Goal: Transaction & Acquisition: Purchase product/service

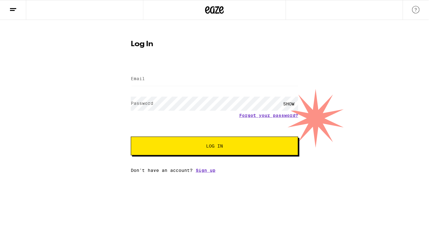
click at [211, 96] on div "SHOW" at bounding box center [214, 104] width 167 height 18
click at [207, 79] on input "Email" at bounding box center [214, 79] width 167 height 14
type input "[EMAIL_ADDRESS][DOMAIN_NAME]"
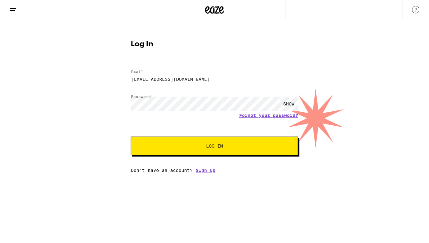
click at [131, 137] on button "Log In" at bounding box center [214, 146] width 167 height 19
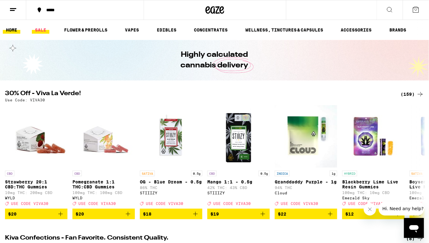
click at [32, 27] on link "SALE" at bounding box center [40, 29] width 17 height 7
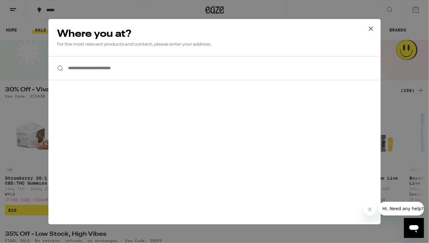
click at [90, 68] on input "**********" at bounding box center [214, 68] width 332 height 24
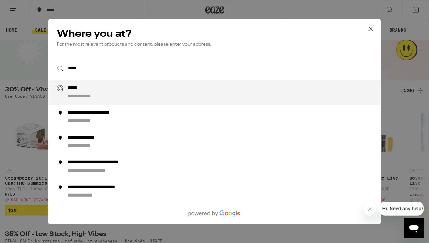
type input "**********"
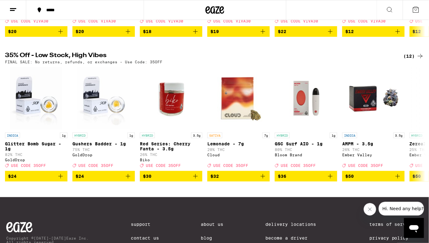
scroll to position [179, 0]
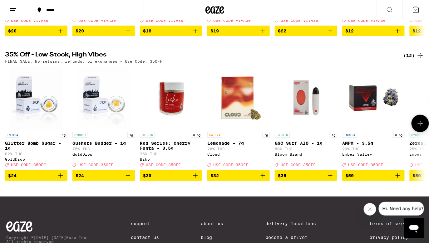
click at [415, 125] on button at bounding box center [419, 123] width 17 height 17
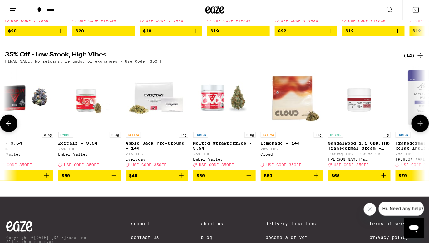
click at [415, 125] on button at bounding box center [419, 123] width 17 height 17
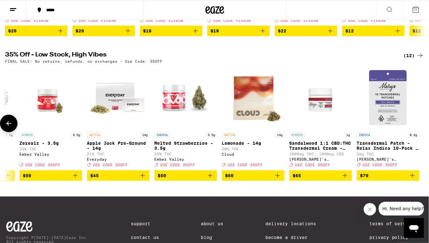
scroll to position [0, 390]
